Goal: Navigation & Orientation: Find specific page/section

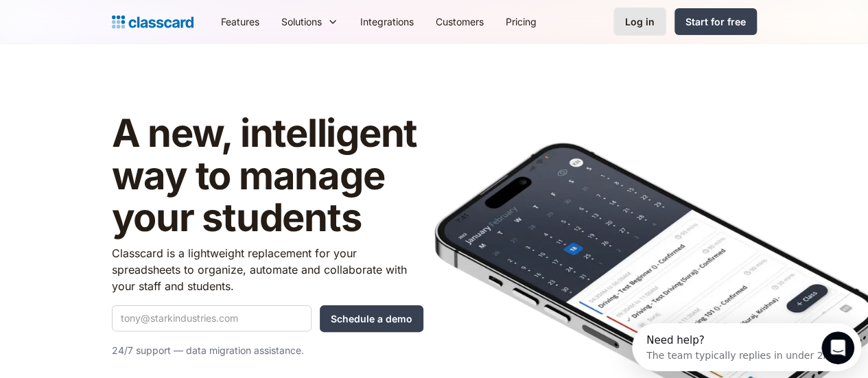
click at [654, 14] on div "Log in" at bounding box center [639, 21] width 29 height 14
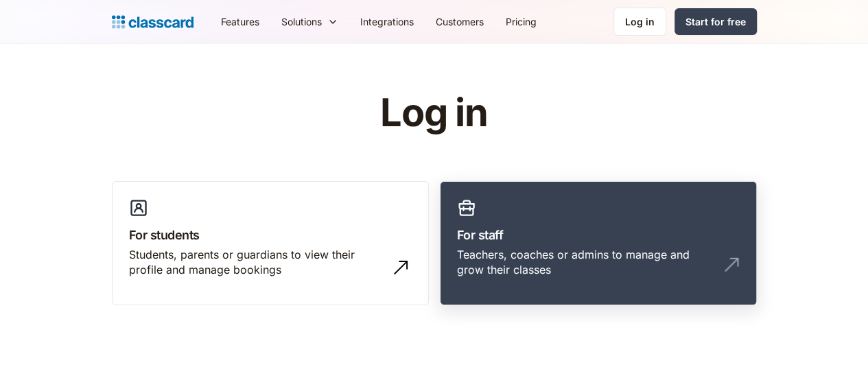
click at [484, 241] on h3 "For staff" at bounding box center [598, 235] width 283 height 19
